Goal: Task Accomplishment & Management: Complete application form

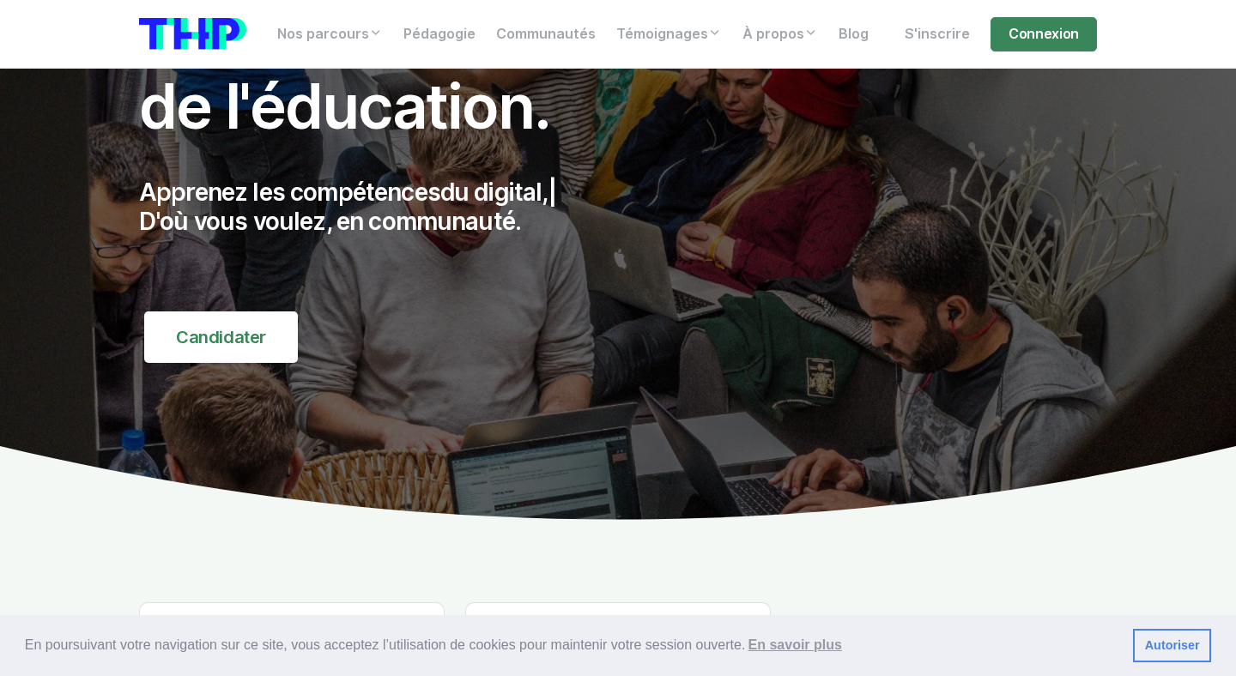
scroll to position [136, 0]
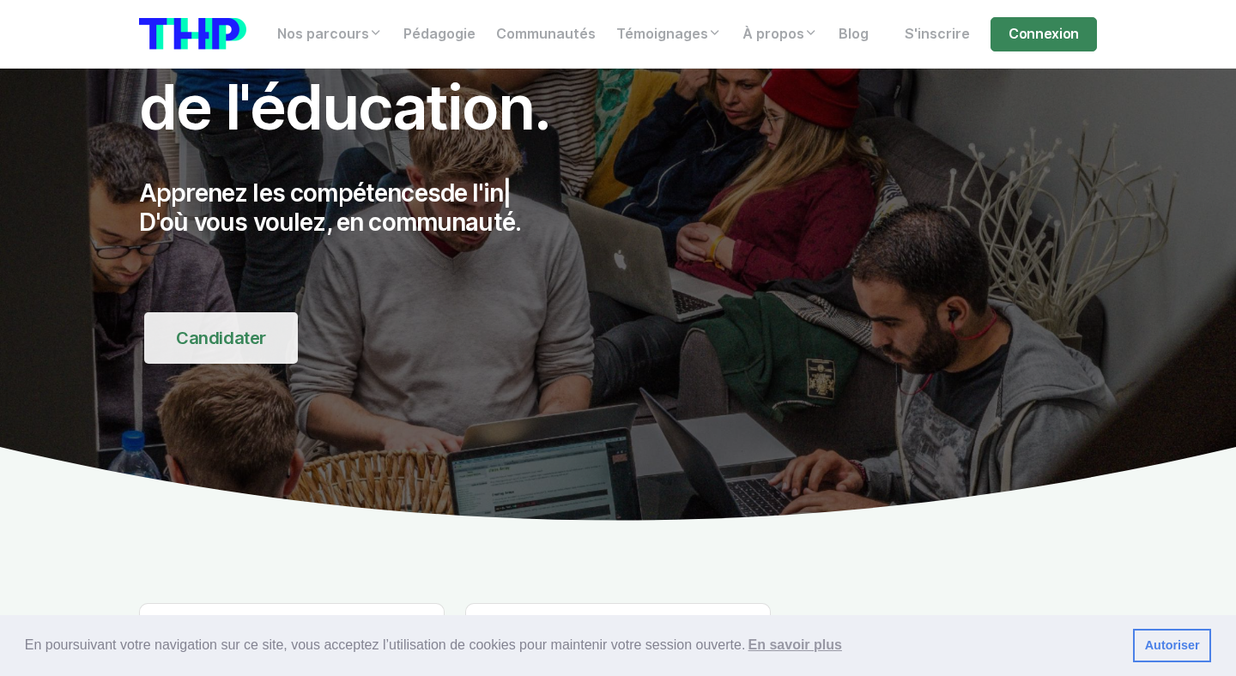
click at [241, 340] on link "Candidater" at bounding box center [221, 337] width 154 height 51
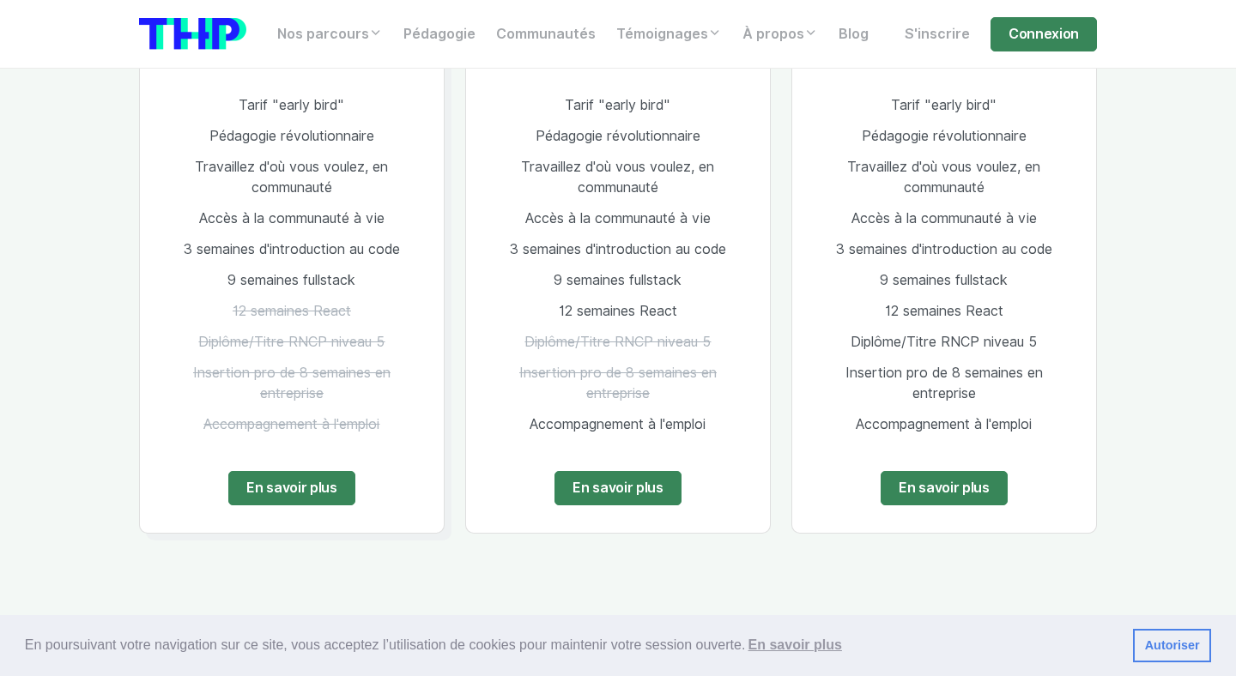
scroll to position [3479, 0]
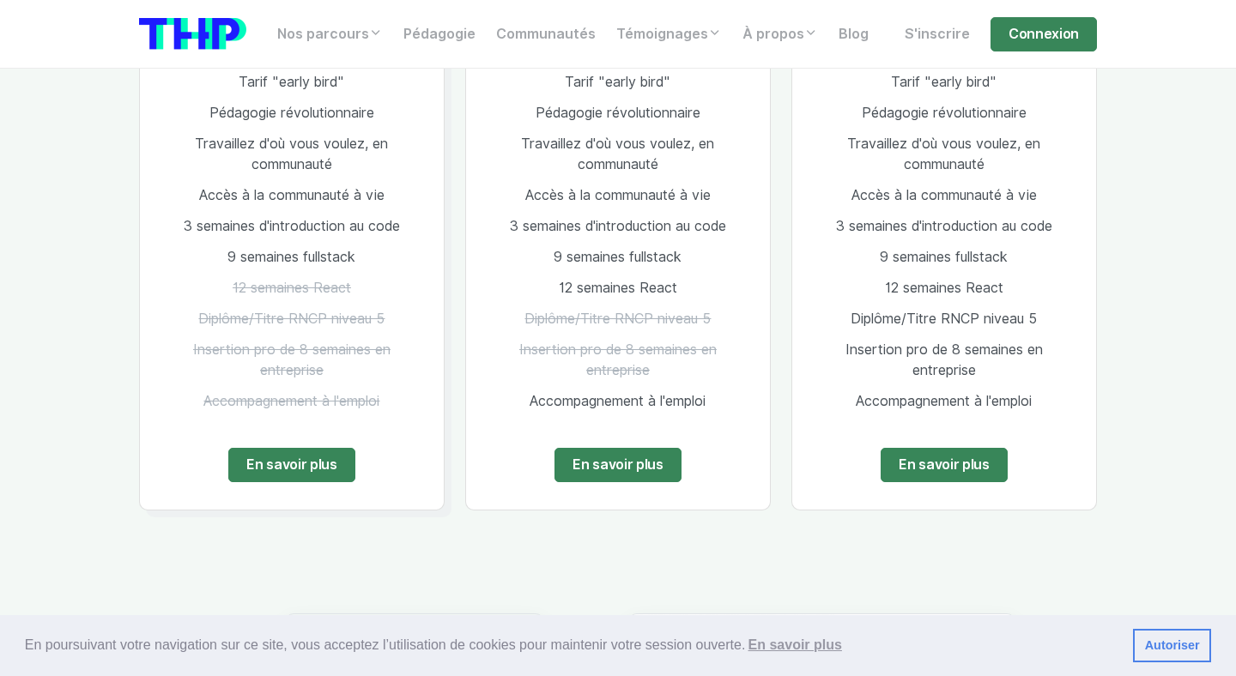
click at [1166, 646] on link "Autoriser" at bounding box center [1172, 646] width 78 height 34
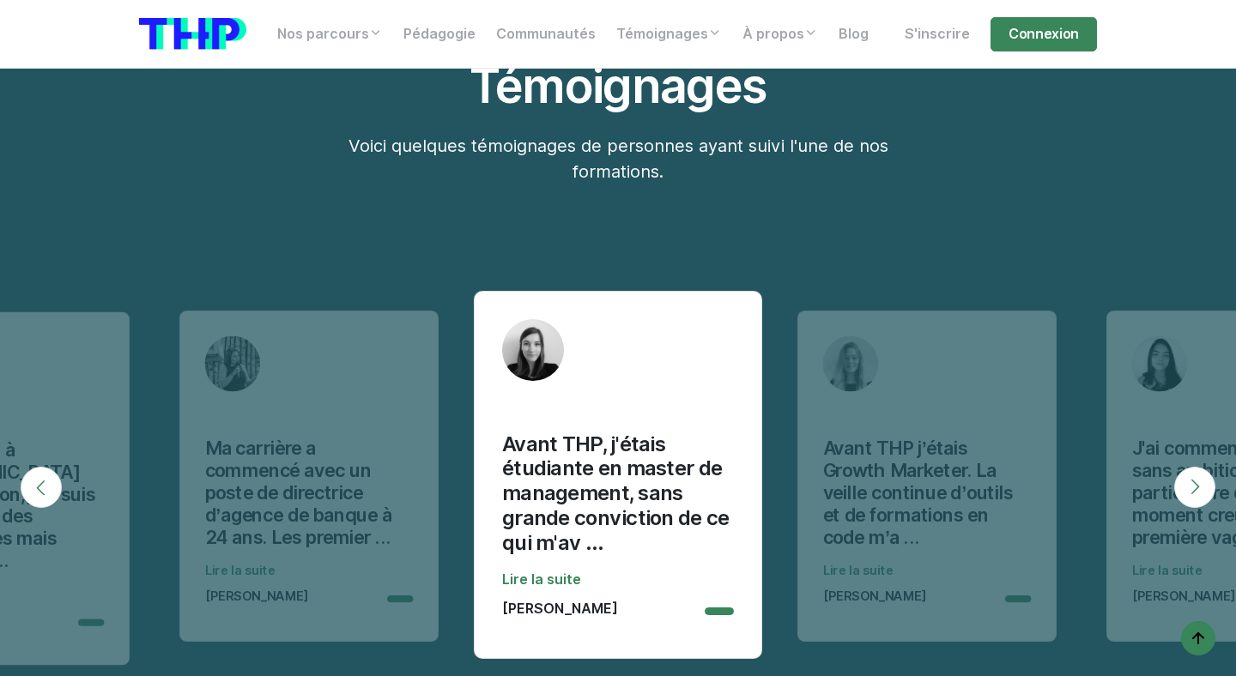
scroll to position [5322, 0]
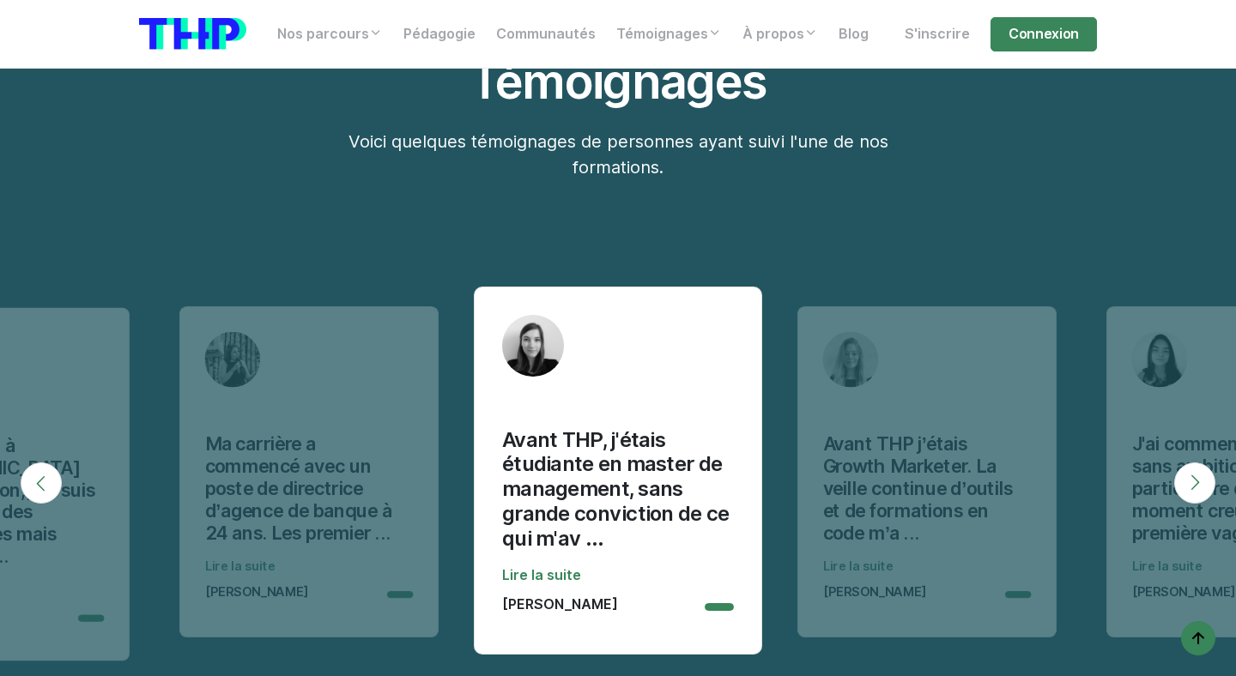
click at [1182, 463] on button "Next" at bounding box center [1194, 483] width 41 height 41
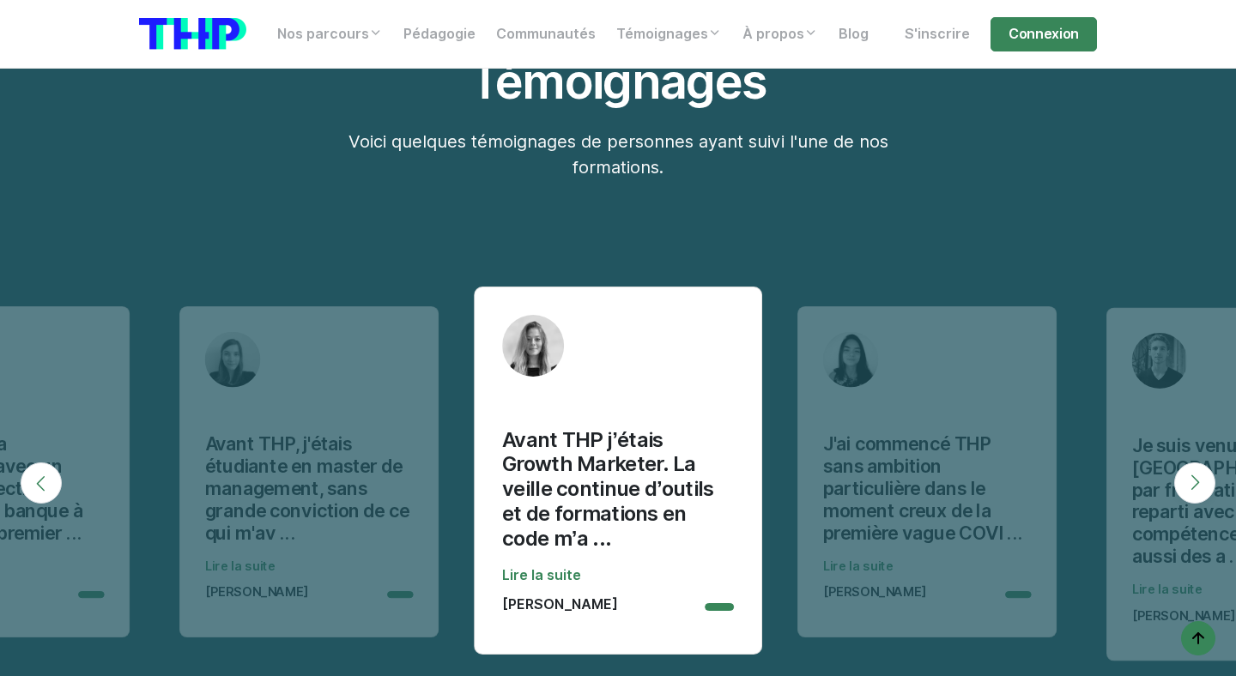
click at [1182, 463] on button "Next" at bounding box center [1194, 483] width 41 height 41
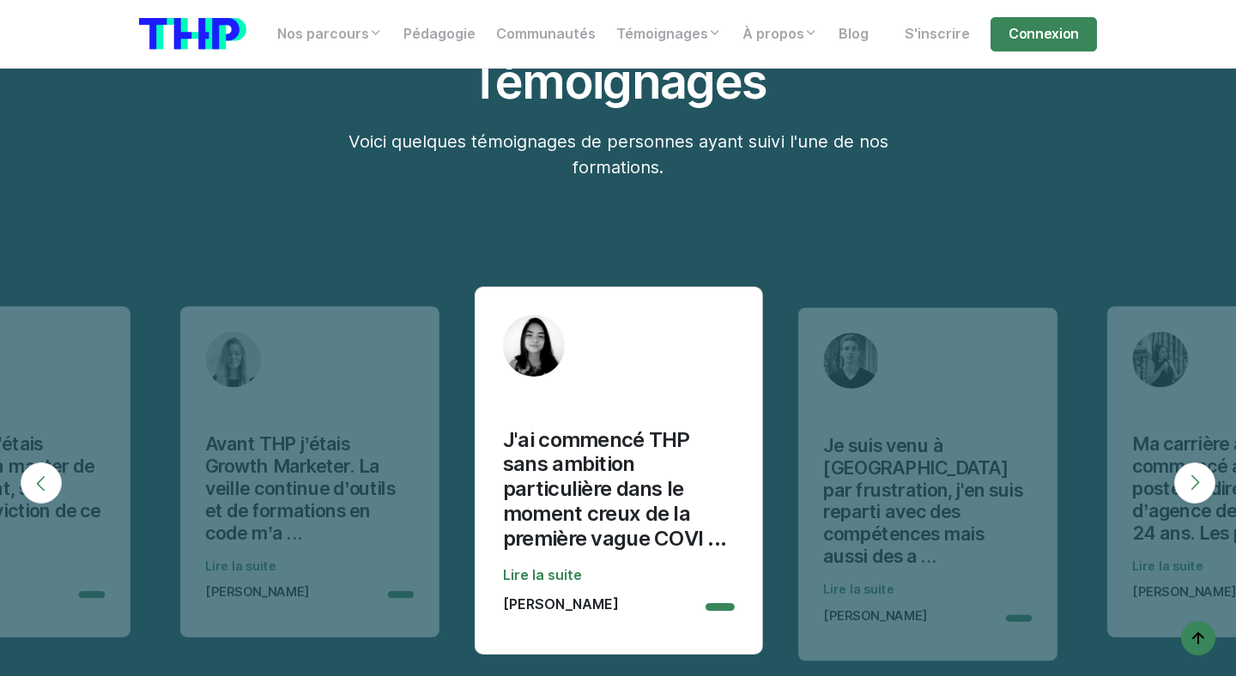
click at [1182, 463] on button "Next" at bounding box center [1194, 483] width 41 height 41
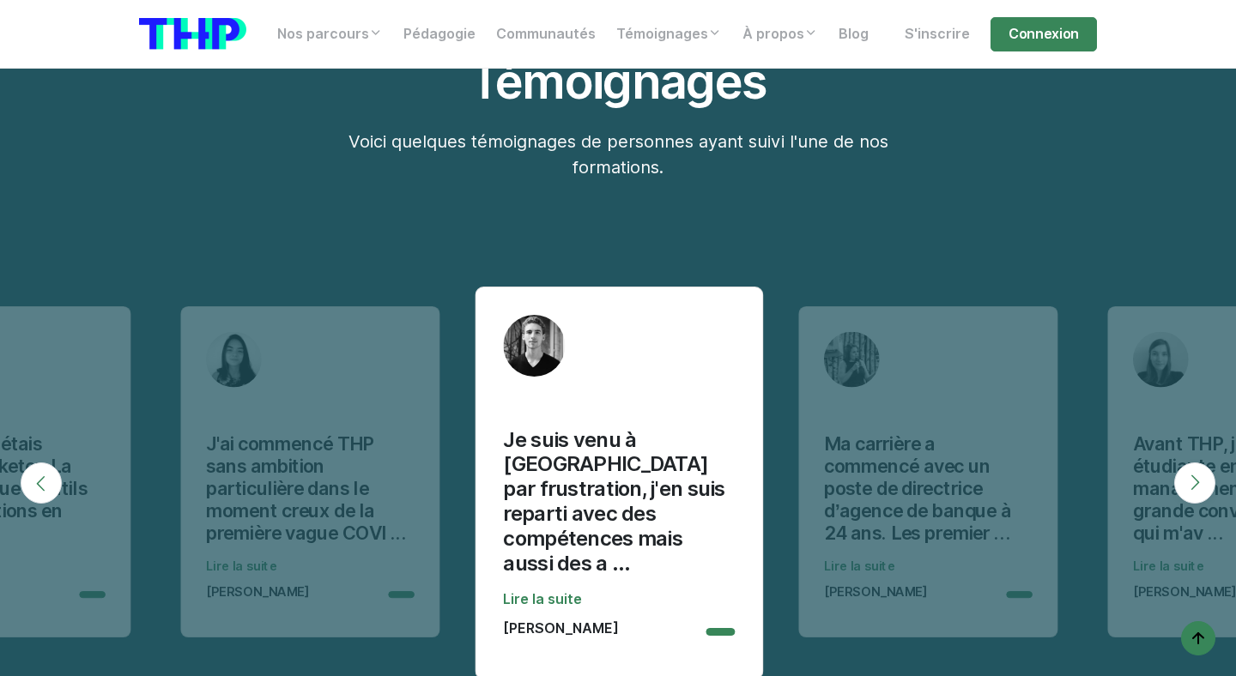
click at [1182, 463] on button "Next" at bounding box center [1194, 483] width 41 height 41
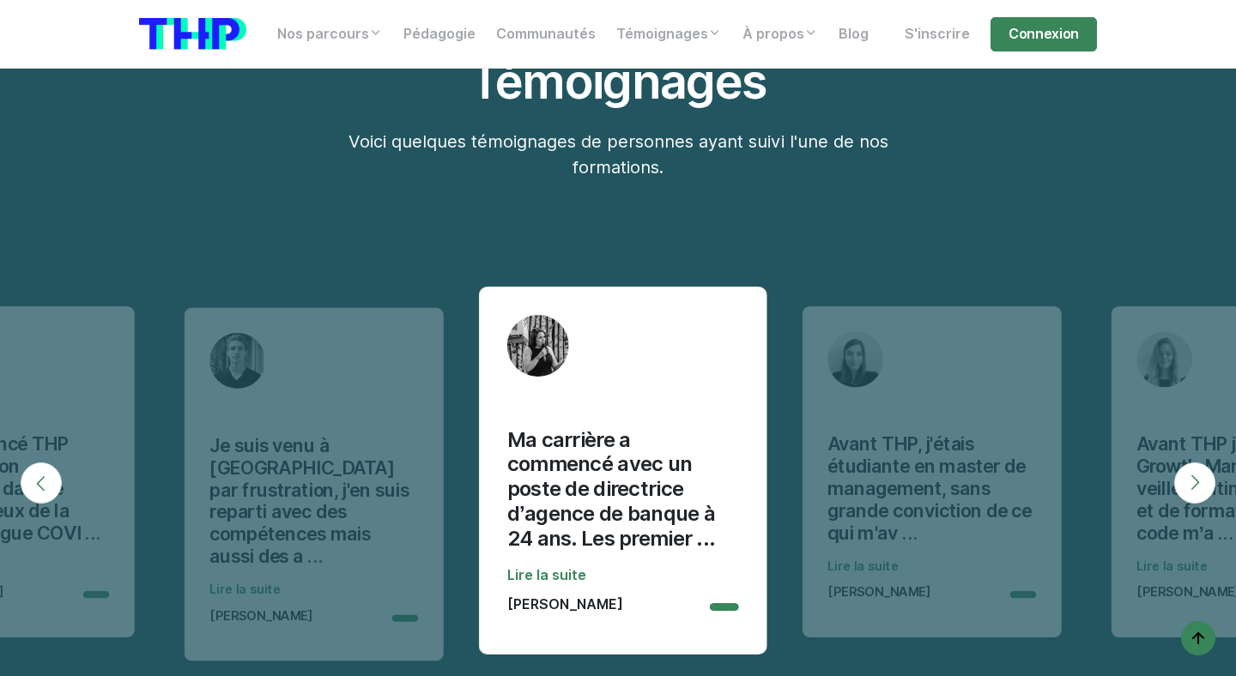
click at [1182, 463] on button "Next" at bounding box center [1194, 483] width 41 height 41
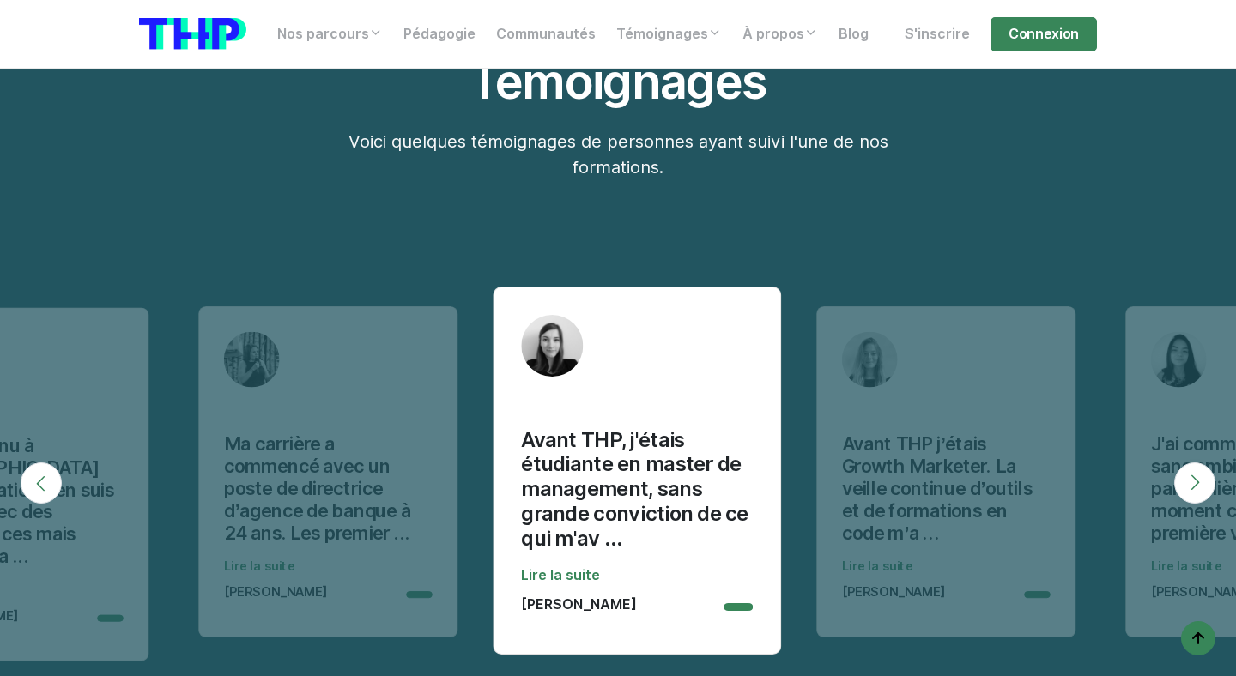
click at [1182, 463] on button "Next" at bounding box center [1194, 483] width 41 height 41
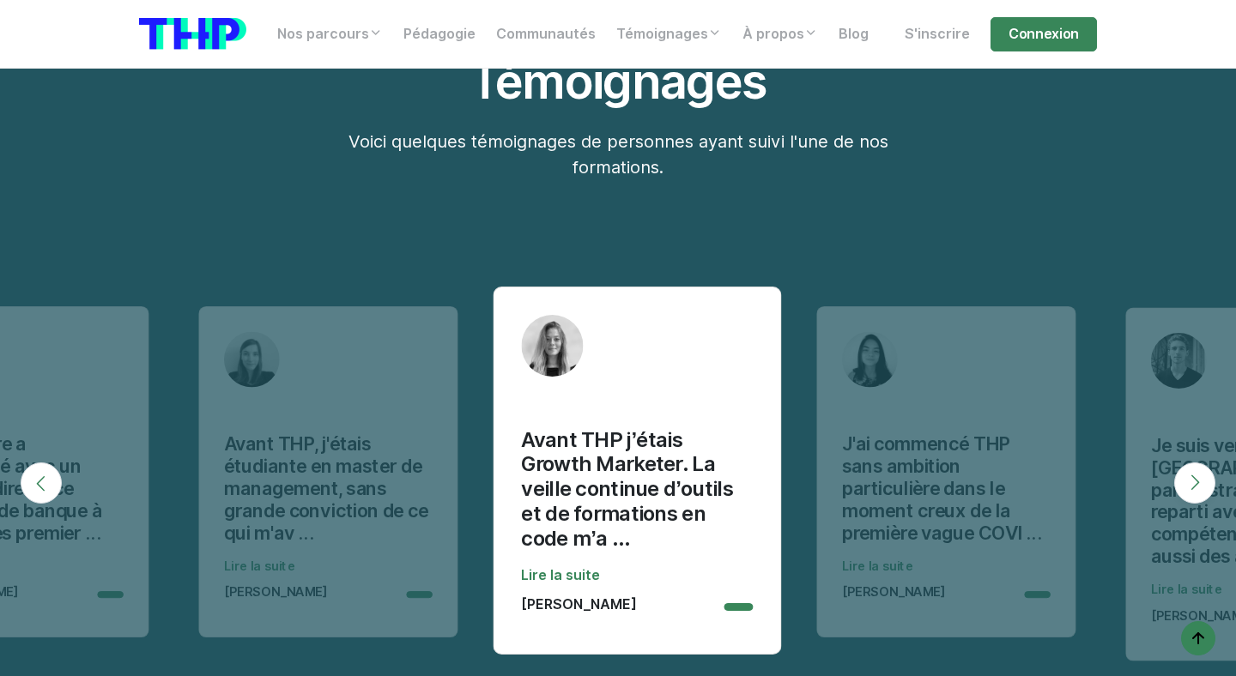
click at [1182, 463] on button "Next" at bounding box center [1194, 483] width 41 height 41
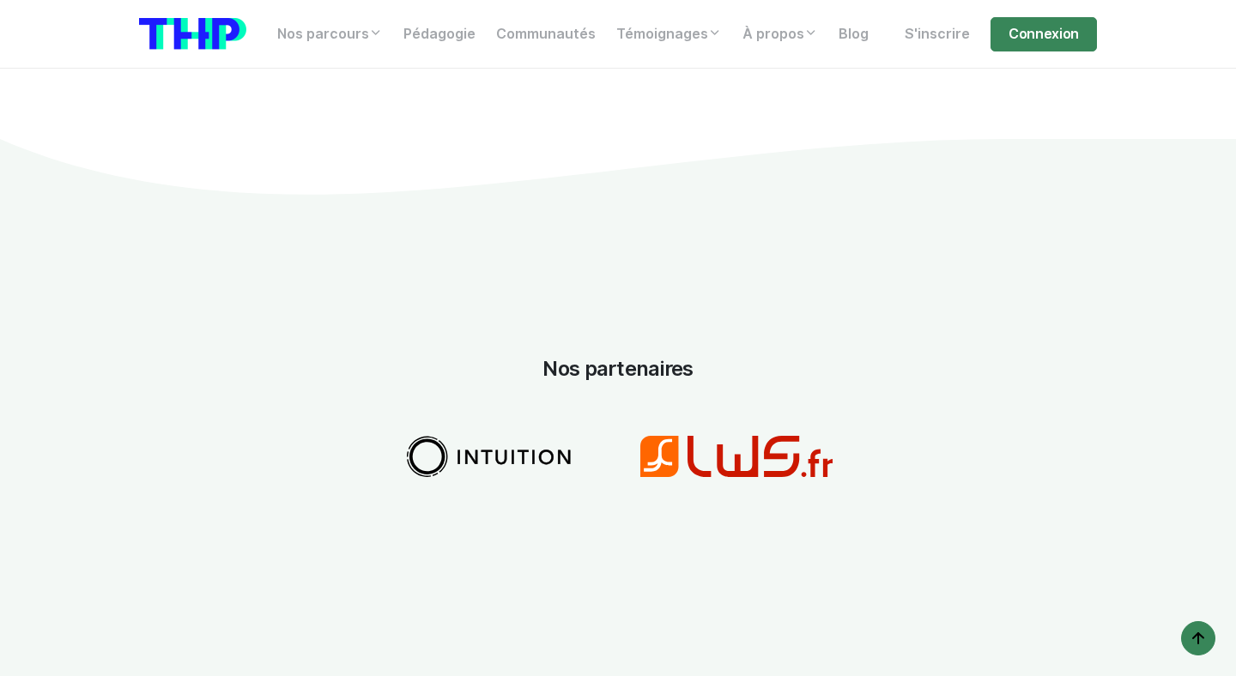
scroll to position [2517, 0]
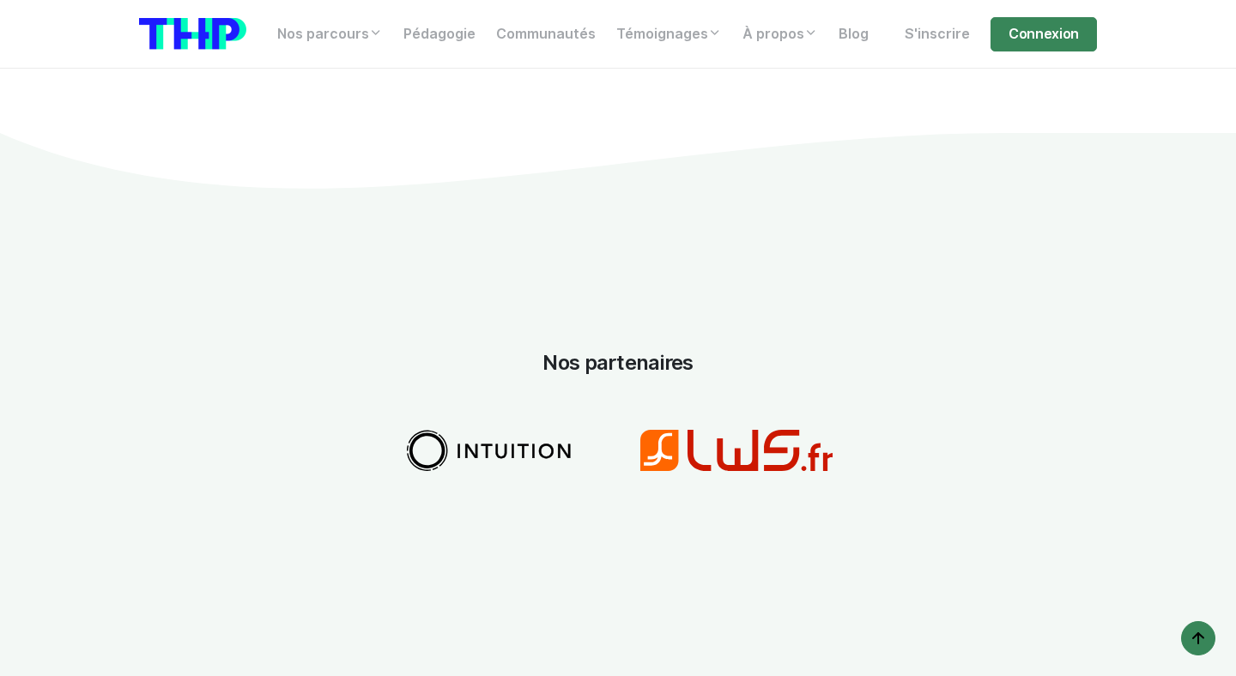
click at [732, 440] on img at bounding box center [736, 450] width 192 height 41
click at [521, 430] on img at bounding box center [490, 450] width 174 height 41
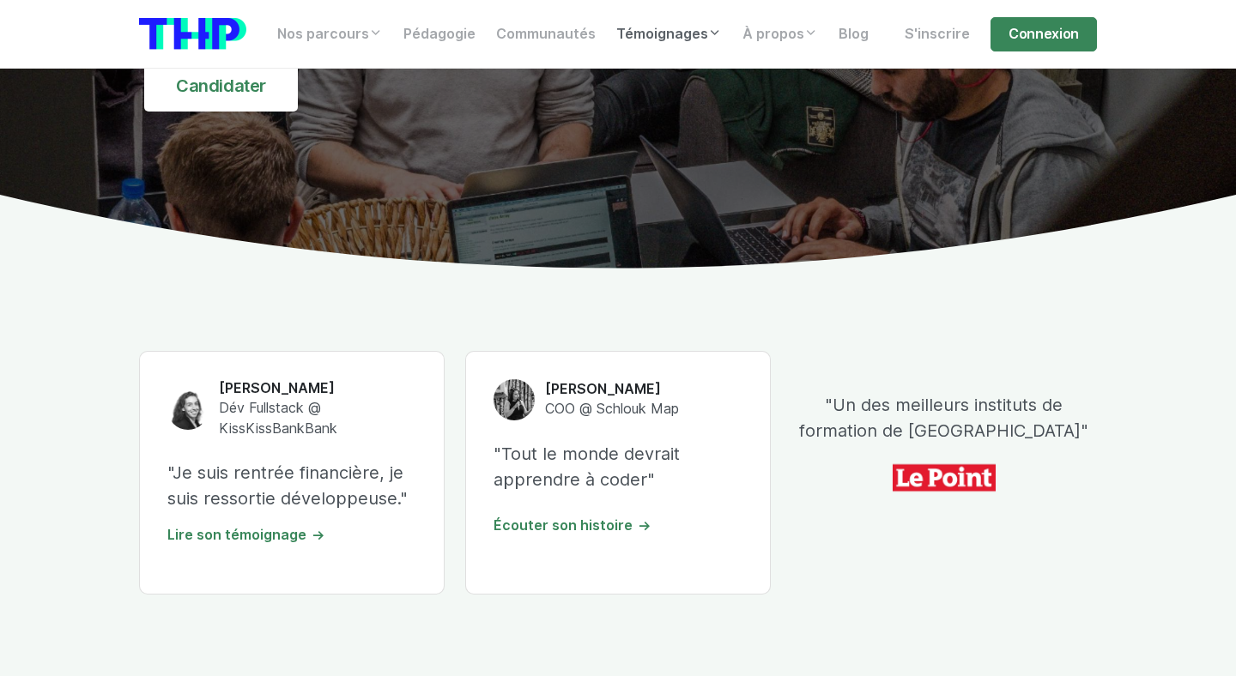
scroll to position [0, 0]
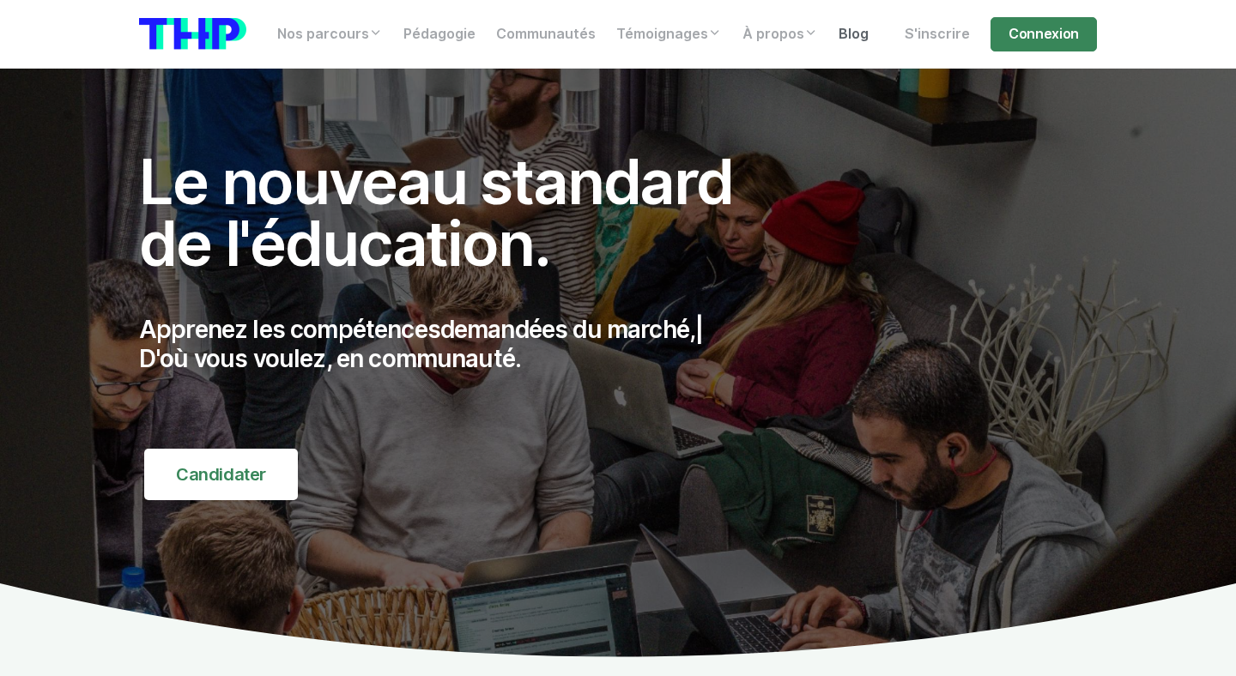
click at [857, 39] on link "Blog" at bounding box center [853, 34] width 51 height 34
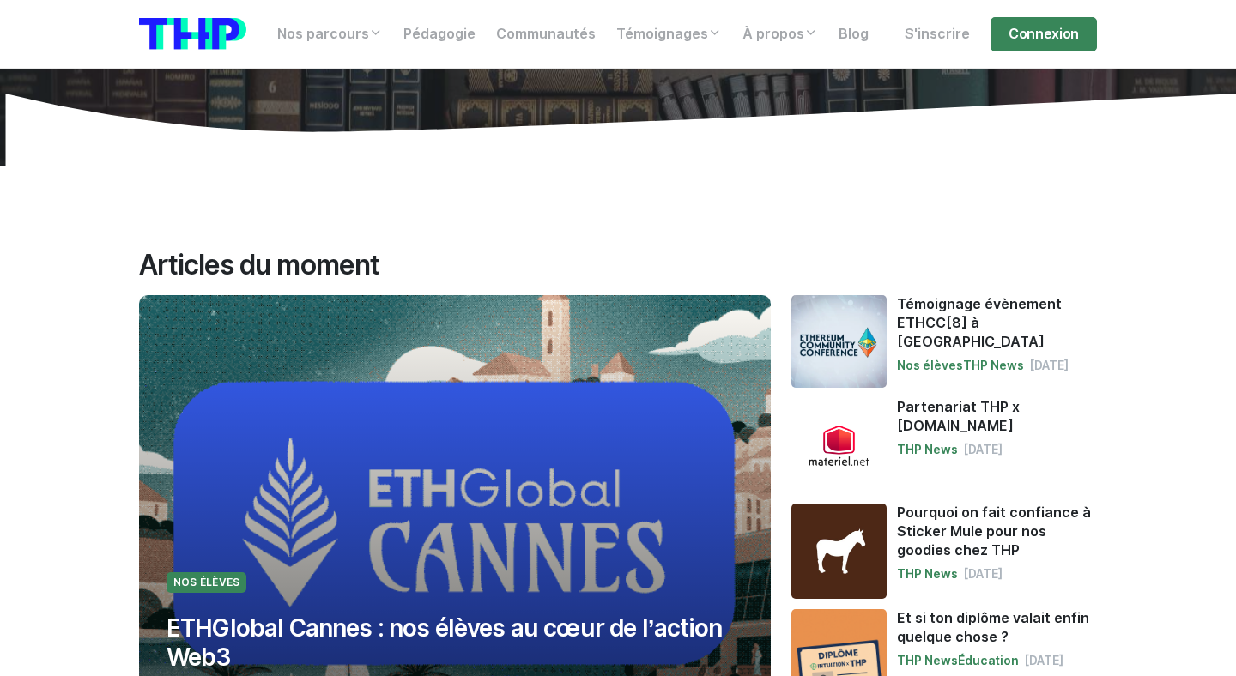
scroll to position [159, 0]
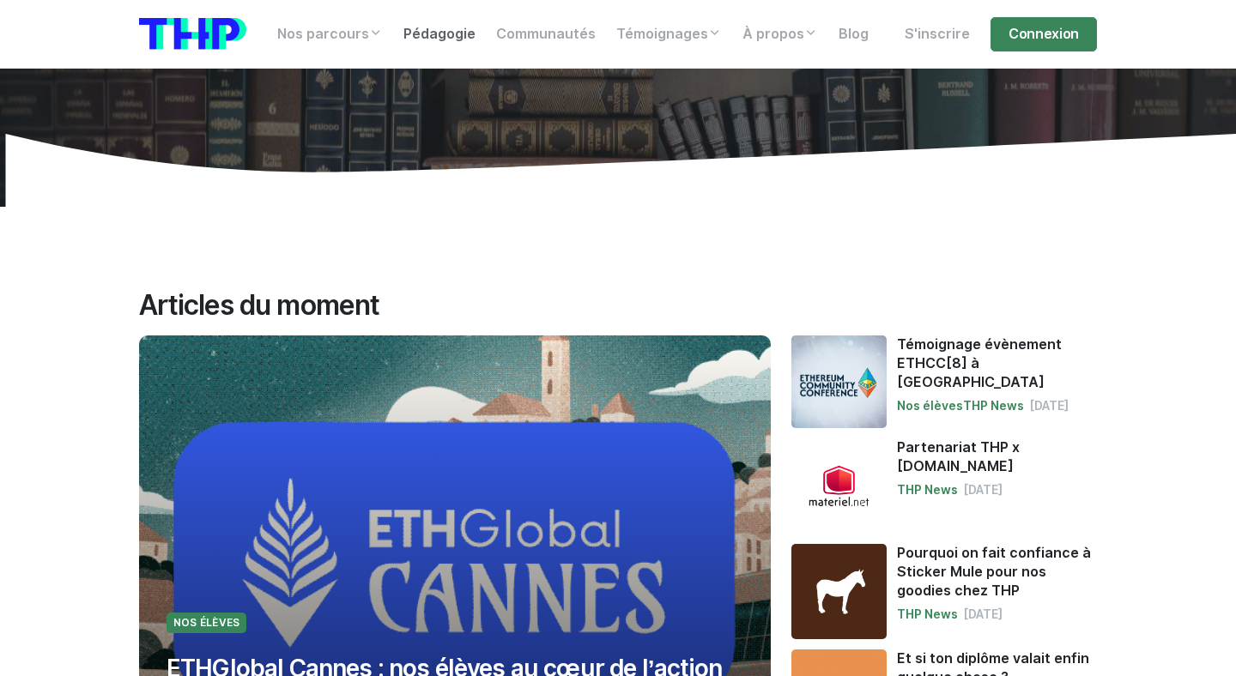
click at [437, 24] on link "Pédagogie" at bounding box center [439, 34] width 93 height 34
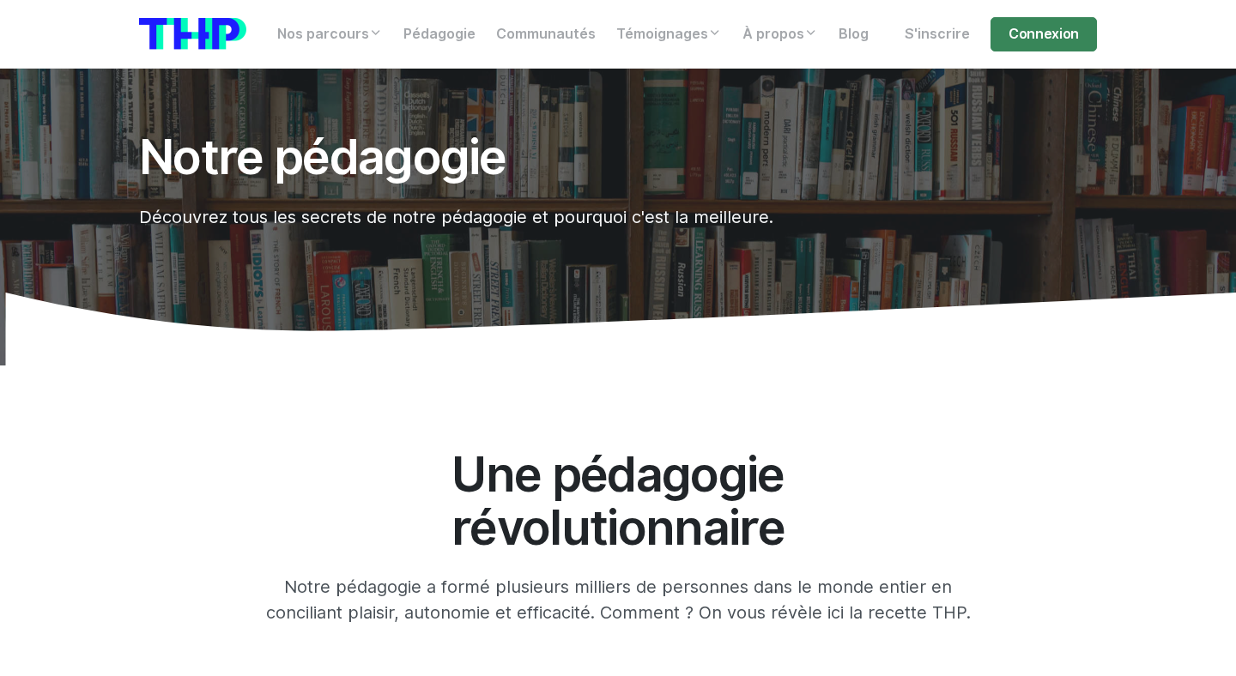
click at [182, 51] on link at bounding box center [192, 34] width 107 height 40
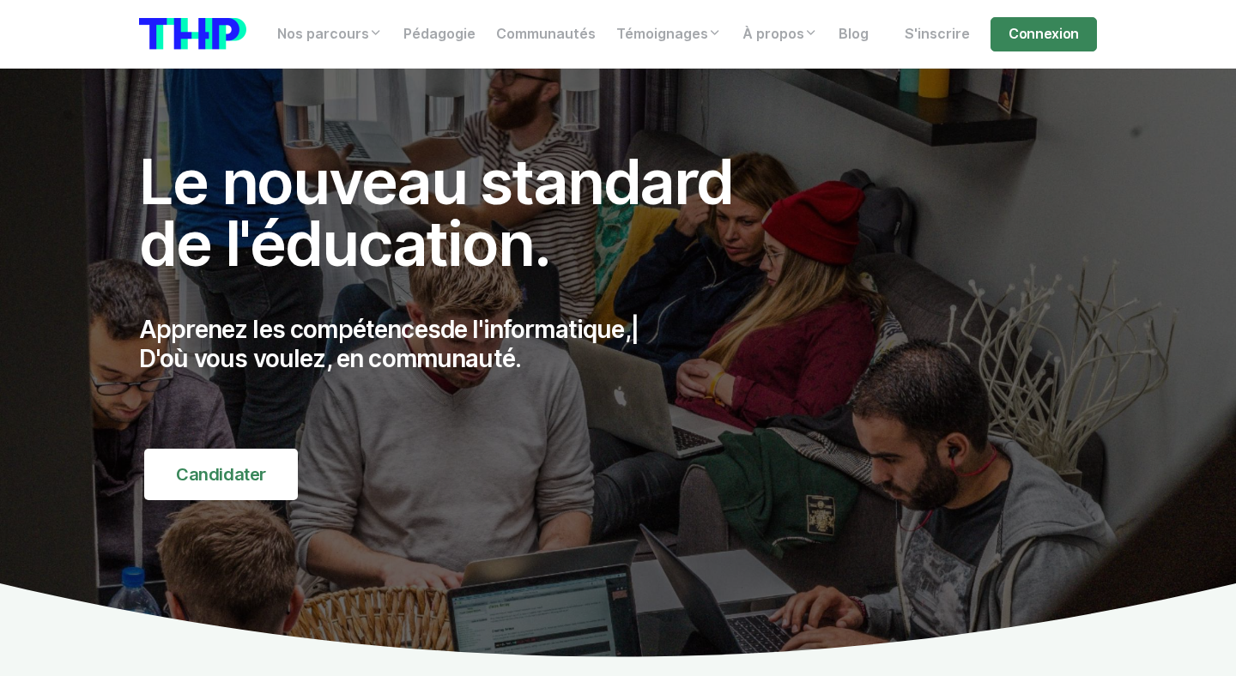
click at [169, 44] on img at bounding box center [192, 34] width 107 height 32
